Goal: Task Accomplishment & Management: Manage account settings

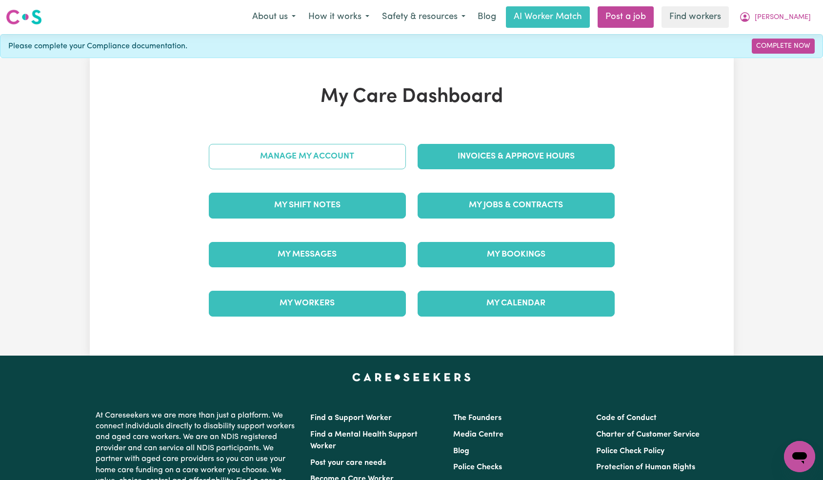
click at [353, 163] on link "Manage My Account" at bounding box center [307, 156] width 197 height 25
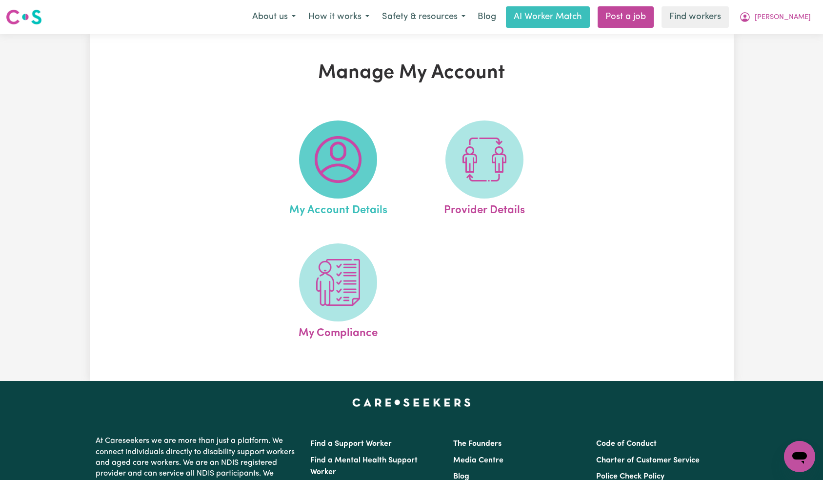
click at [361, 152] on img at bounding box center [337, 159] width 47 height 47
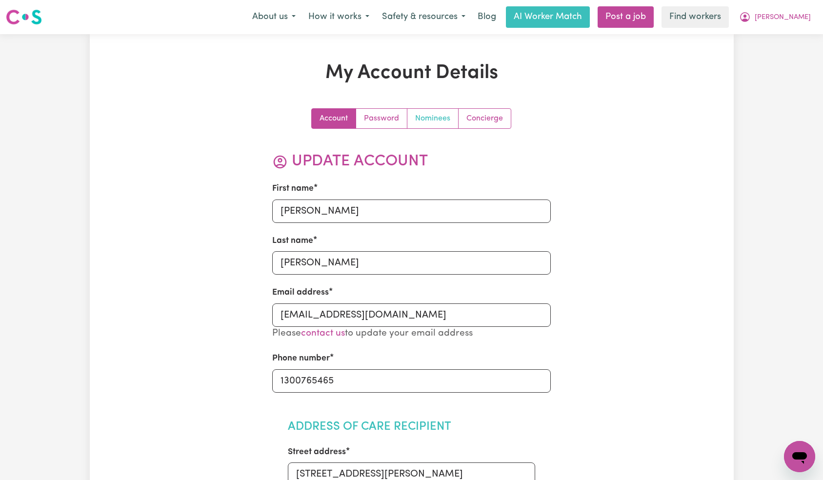
click at [430, 124] on link "Nominees" at bounding box center [432, 119] width 51 height 20
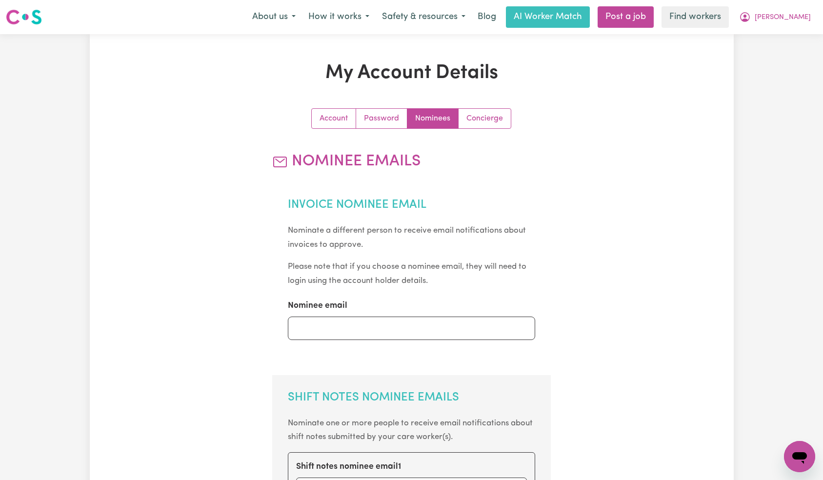
scroll to position [339, 0]
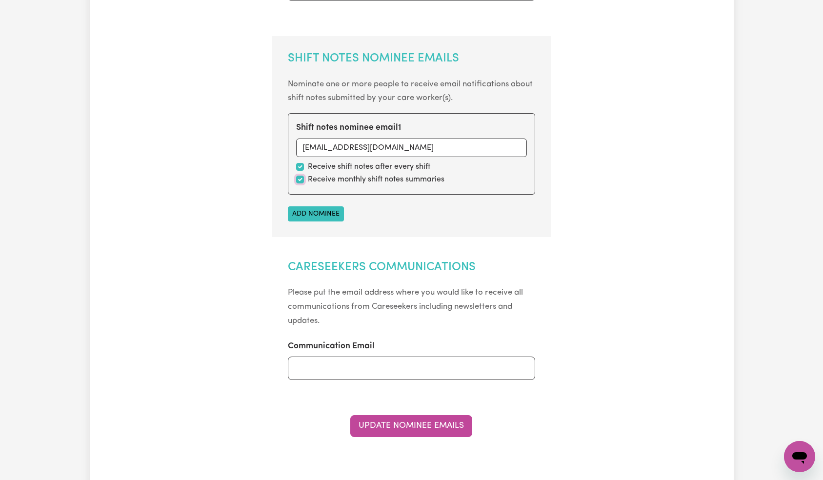
drag, startPoint x: 297, startPoint y: 177, endPoint x: 317, endPoint y: 186, distance: 22.5
click at [297, 177] on input "checkbox" at bounding box center [300, 180] width 8 height 8
checkbox input "false"
click at [407, 418] on button "Update Nominee Emails" at bounding box center [411, 425] width 122 height 21
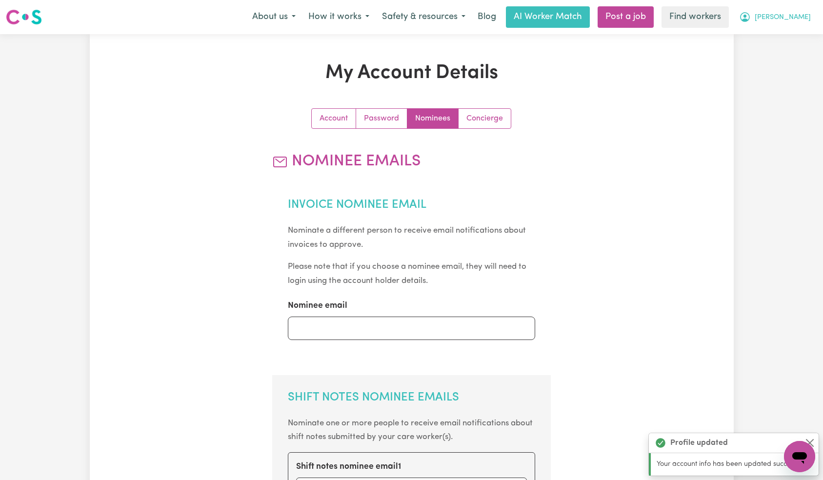
click at [790, 15] on span "[PERSON_NAME]" at bounding box center [782, 17] width 56 height 11
click at [790, 55] on link "Logout" at bounding box center [777, 56] width 77 height 19
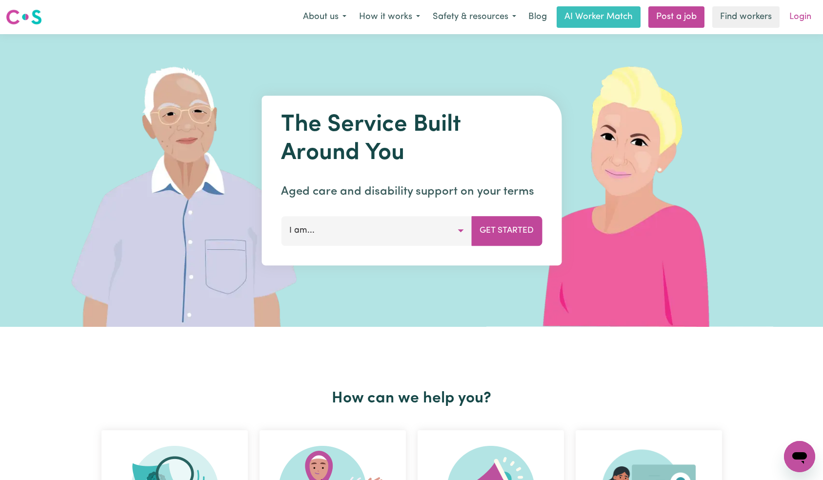
click at [803, 24] on link "Login" at bounding box center [800, 16] width 34 height 21
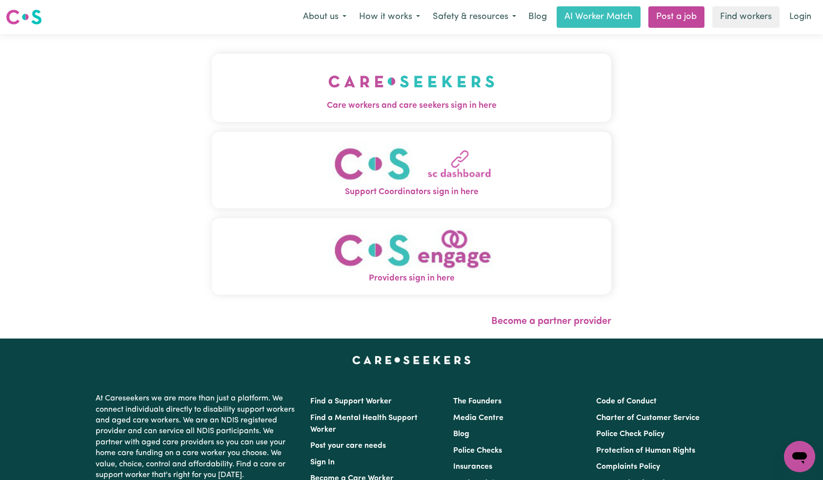
click at [267, 72] on button "Care workers and care seekers sign in here" at bounding box center [412, 88] width 400 height 68
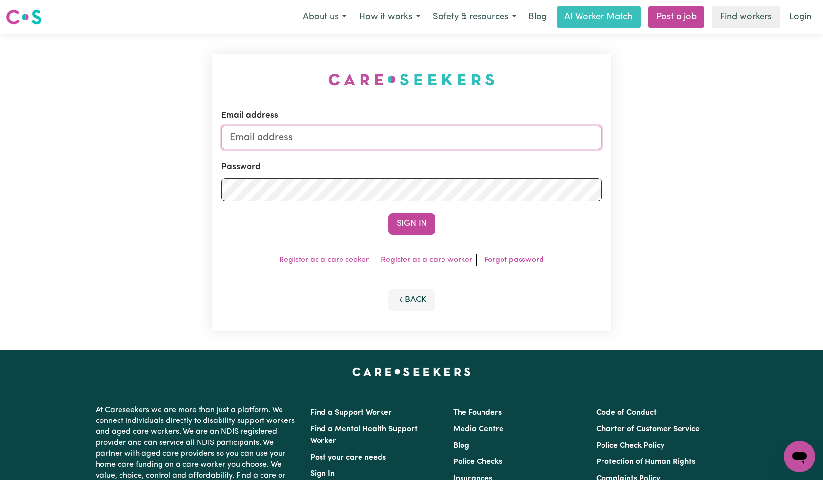
click at [416, 139] on input "Email address" at bounding box center [411, 137] width 380 height 23
paste input "[EMAIL_ADDRESS][DOMAIN_NAME]"
type input "[EMAIL_ADDRESS][DOMAIN_NAME]"
click at [405, 224] on button "Sign In" at bounding box center [411, 223] width 47 height 21
